Goal: Task Accomplishment & Management: Use online tool/utility

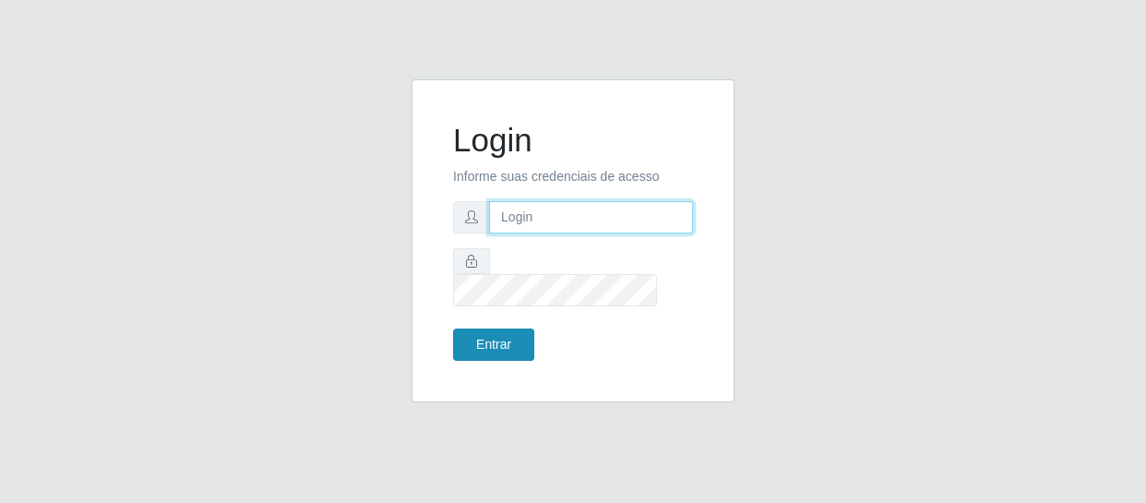
type input "[EMAIL_ADDRESS][DOMAIN_NAME]"
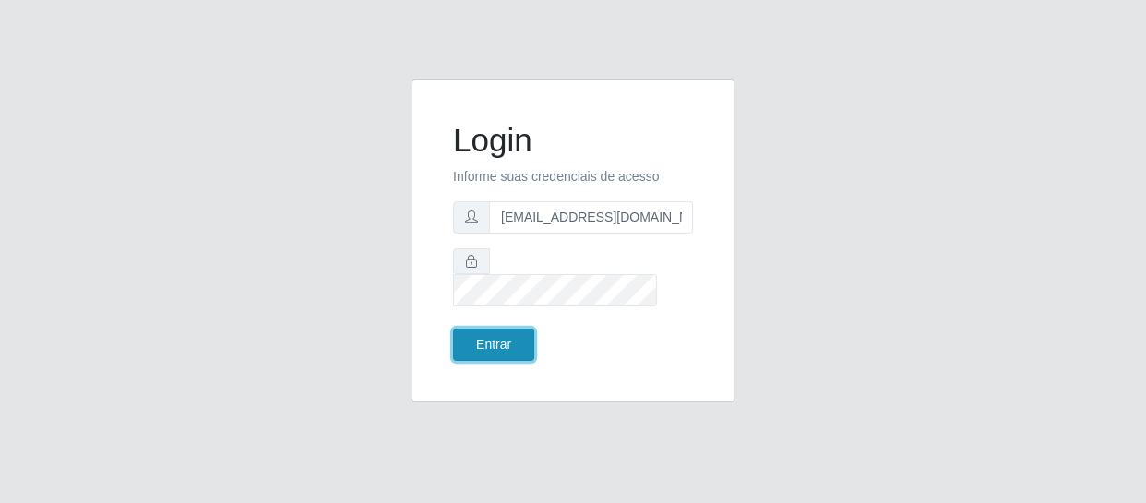
click at [498, 328] on button "Entrar" at bounding box center [493, 344] width 81 height 32
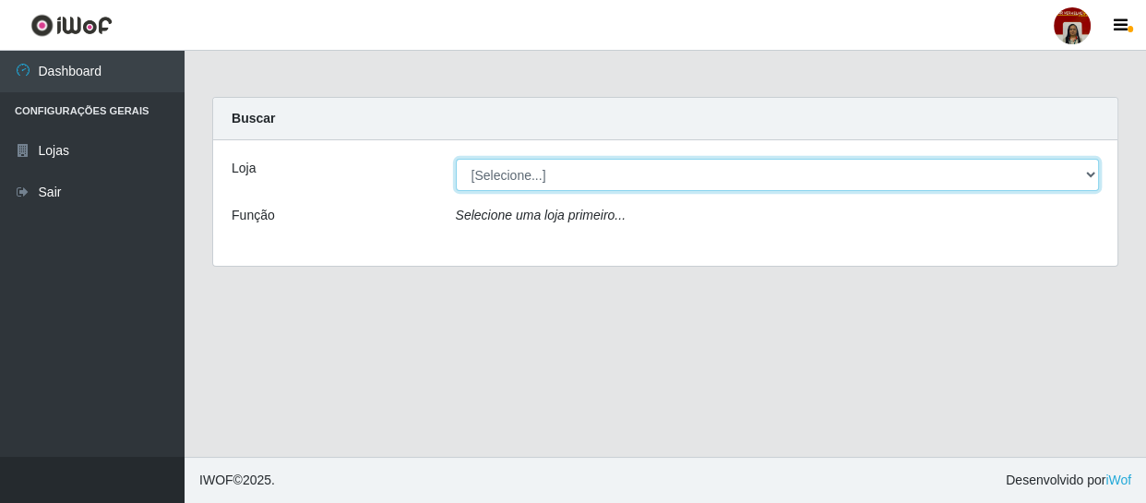
click at [1085, 172] on select "[Selecione...] Mar Vermelho - Loja 04" at bounding box center [778, 175] width 644 height 32
select select "251"
click at [456, 159] on select "[Selecione...] Mar Vermelho - Loja 04" at bounding box center [778, 175] width 644 height 32
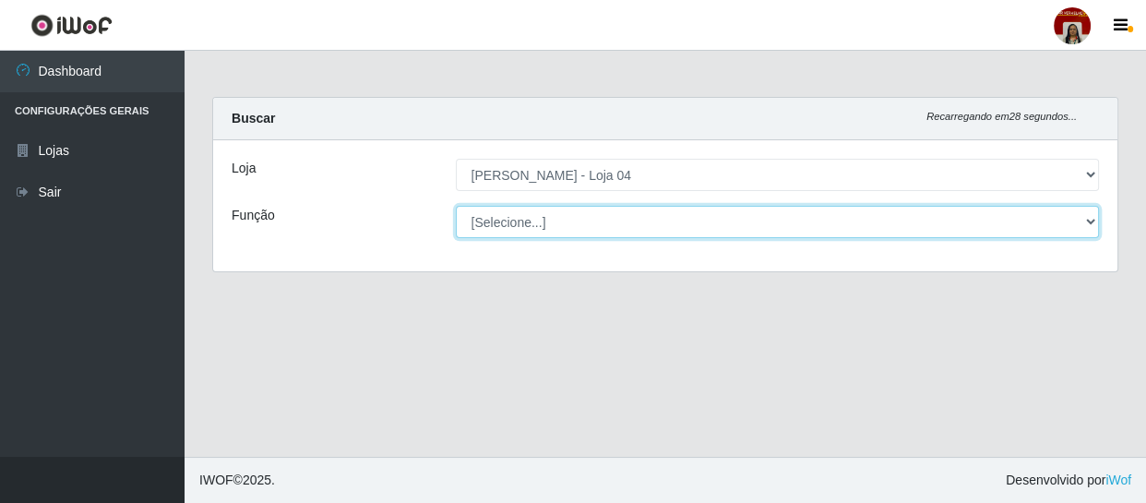
click at [1089, 220] on select "[Selecione...] ASG ASG + ASG ++ Auxiliar de Depósito Auxiliar de Depósito + Aux…" at bounding box center [778, 222] width 644 height 32
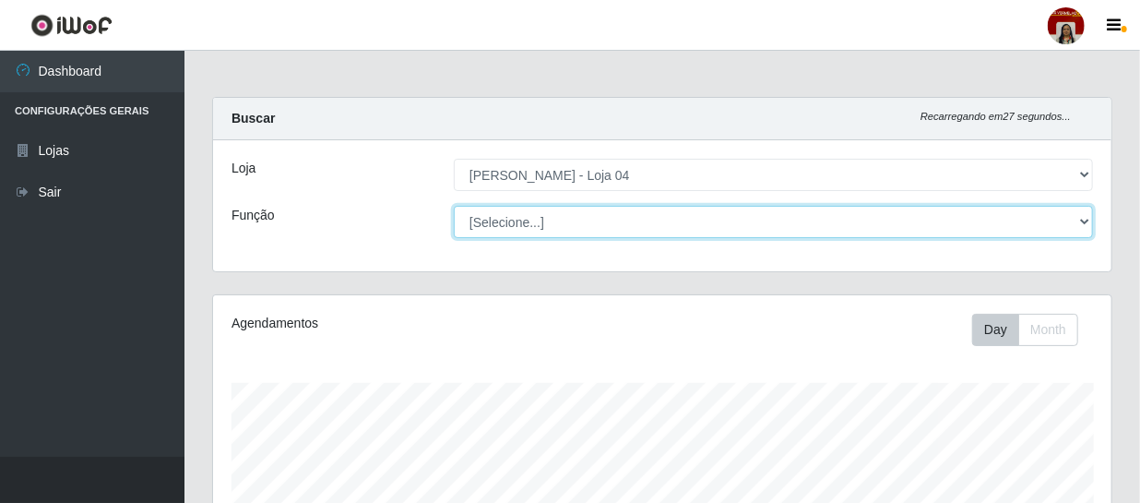
scroll to position [383, 899]
select select "22"
click at [454, 206] on select "[Selecione...] ASG ASG + ASG ++ Auxiliar de Depósito Auxiliar de Depósito + Aux…" at bounding box center [773, 222] width 639 height 32
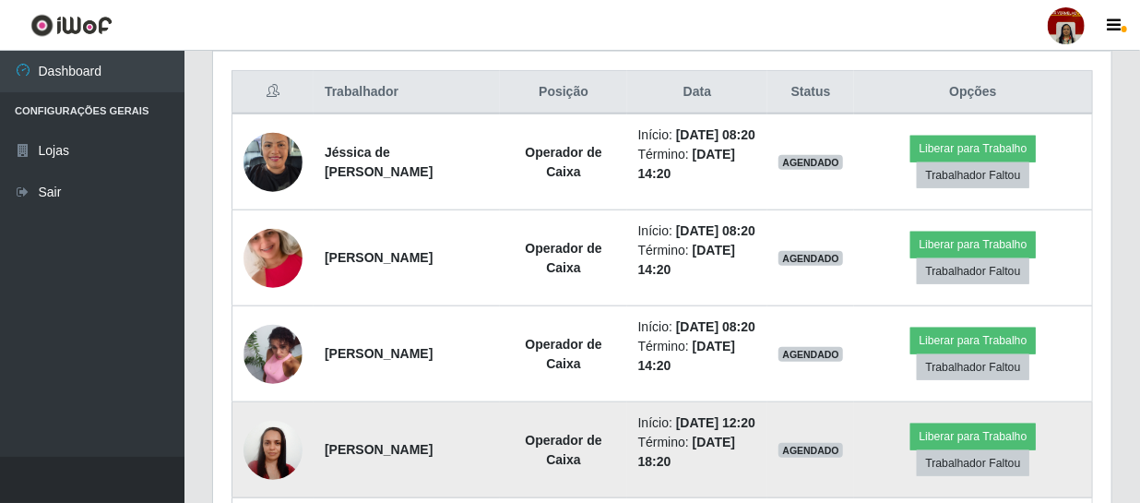
scroll to position [645, 0]
